Goal: Task Accomplishment & Management: Manage account settings

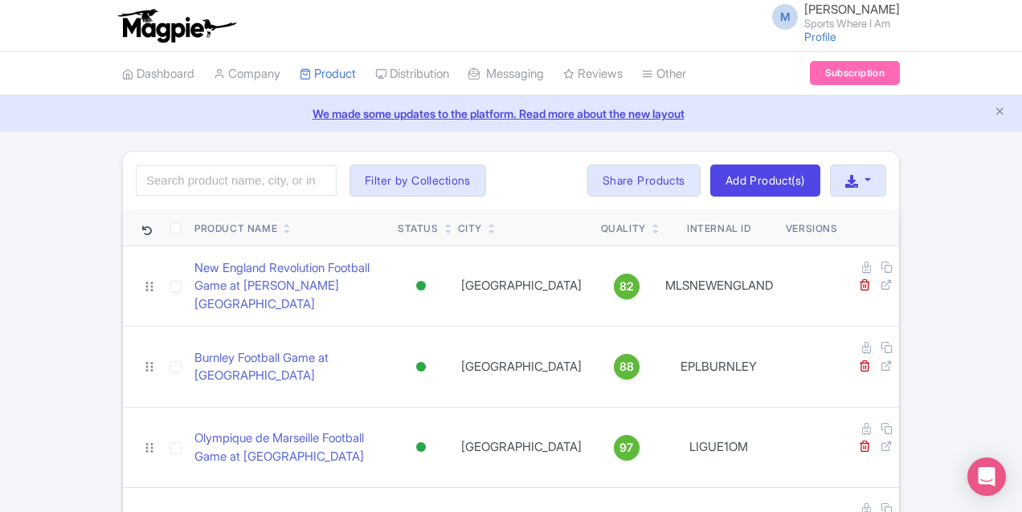
click at [136, 178] on input "search" at bounding box center [236, 180] width 201 height 31
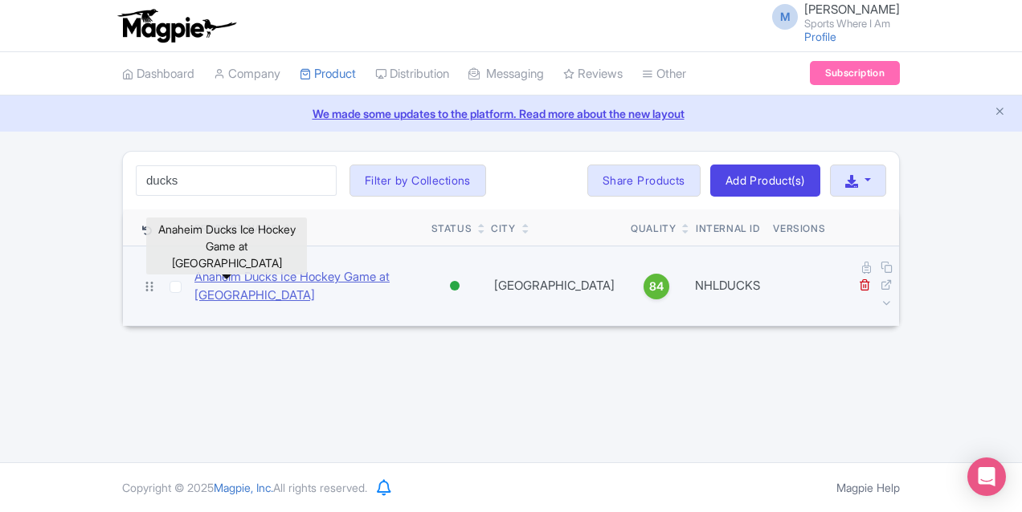
type input "ducks"
click at [194, 276] on link "Anaheim Ducks Ice Hockey Game at [GEOGRAPHIC_DATA]" at bounding box center [306, 286] width 224 height 36
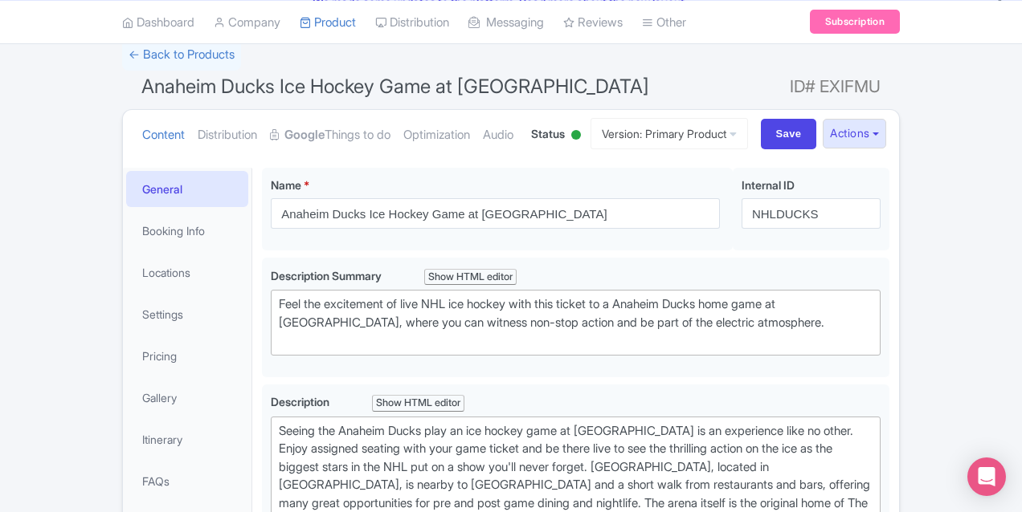
scroll to position [274, 0]
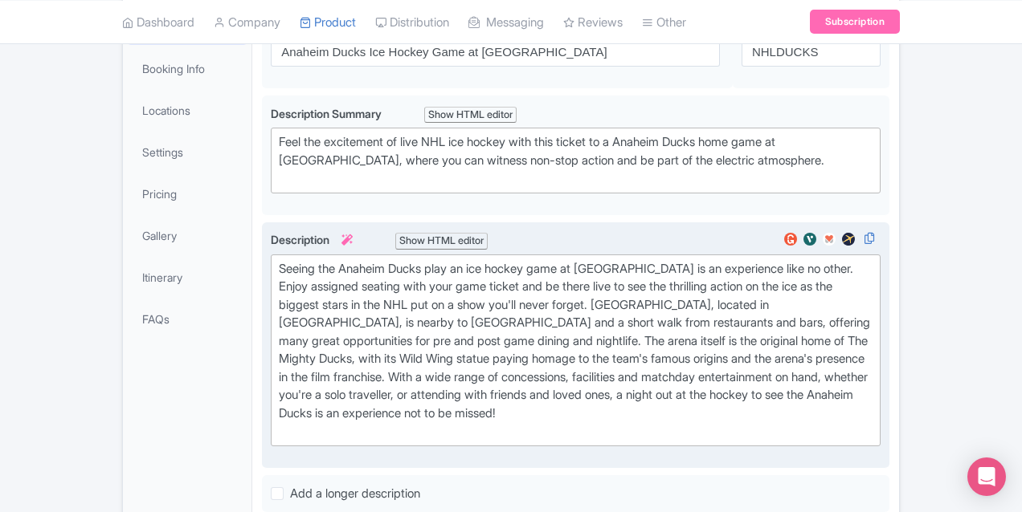
click at [395, 312] on div "Seeing the Anaheim Ducks play an ice hockey game at Honda Center is an experien…" at bounding box center [575, 350] width 593 height 181
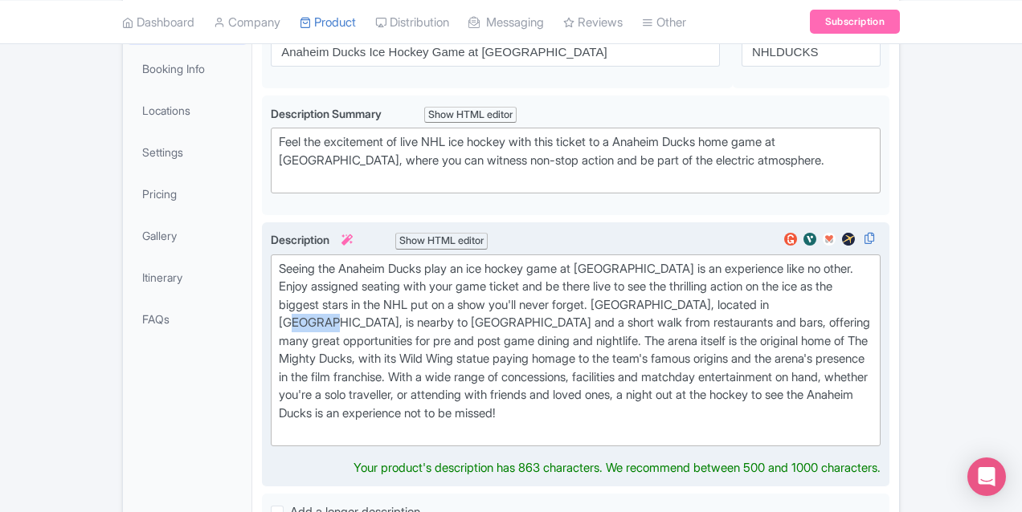
click at [395, 312] on div "Seeing the Anaheim Ducks play an ice hockey game at Honda Center is an experien…" at bounding box center [575, 350] width 593 height 181
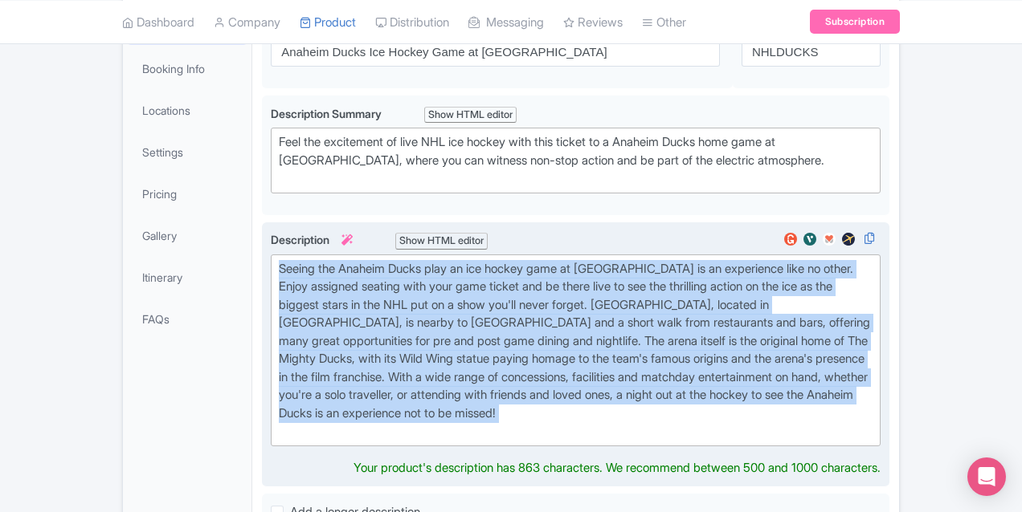
click at [395, 312] on div "Seeing the Anaheim Ducks play an ice hockey game at Honda Center is an experien…" at bounding box center [575, 350] width 593 height 181
paste trix-editor "Founded by the Walt Disney Company and originally named the Mighty Ducks of Ana…"
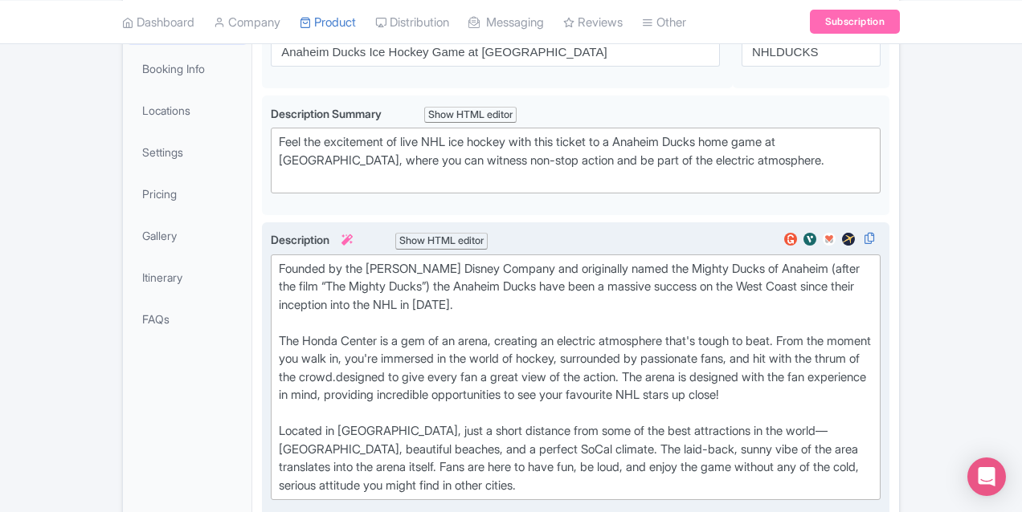
type trix-editor "<div>Founded by the Walt Disney Company and originally named the Mighty Ducks o…"
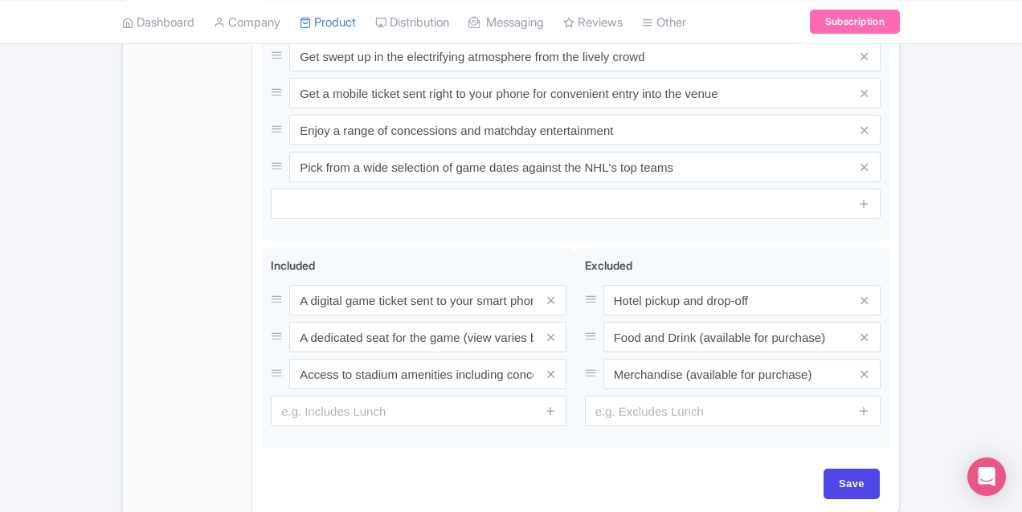
scroll to position [898, 0]
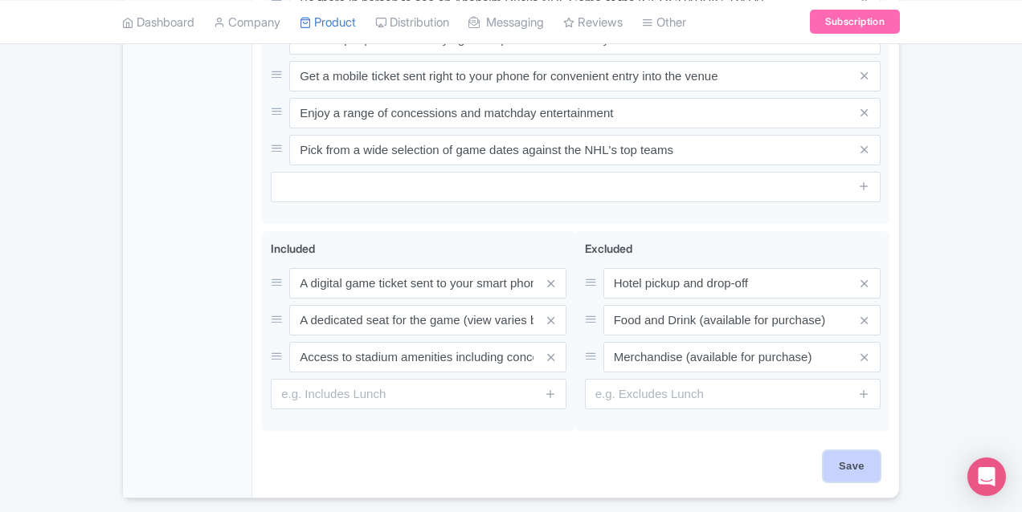
click at [889, 451] on div "Save" at bounding box center [575, 474] width 627 height 47
click at [879, 451] on input "Save" at bounding box center [851, 466] width 56 height 31
type input "Saving..."
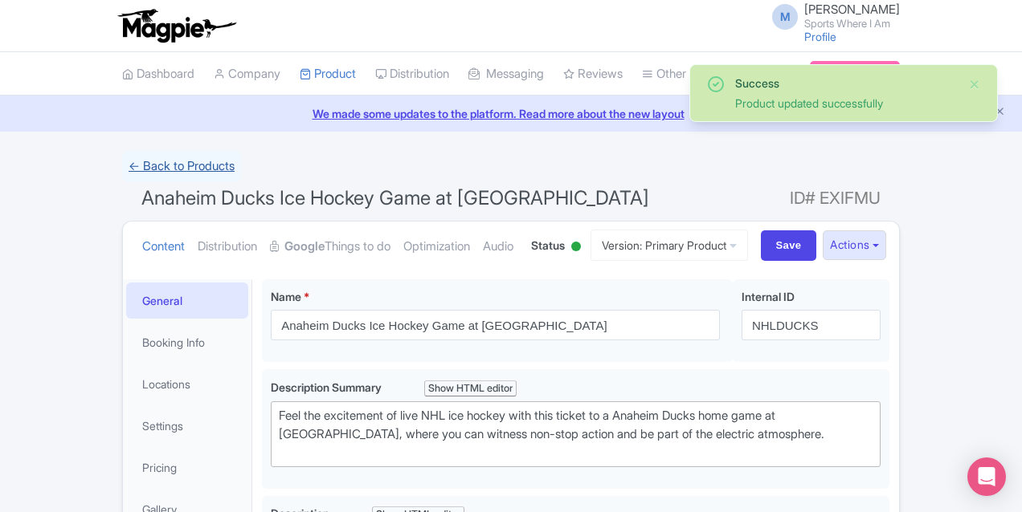
click at [122, 168] on link "← Back to Products" at bounding box center [181, 166] width 119 height 31
